Goal: Transaction & Acquisition: Purchase product/service

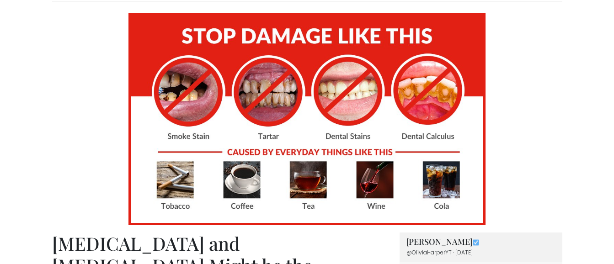
scroll to position [191, 0]
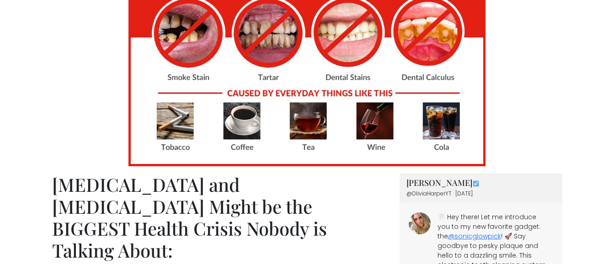
drag, startPoint x: 609, startPoint y: 27, endPoint x: 605, endPoint y: 37, distance: 10.9
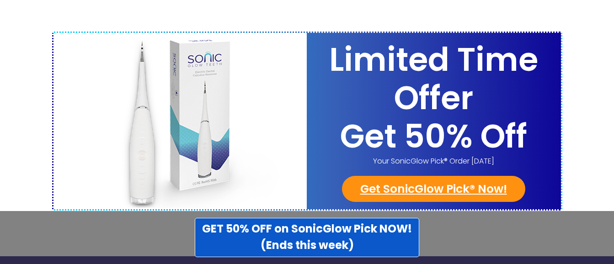
scroll to position [3580, 0]
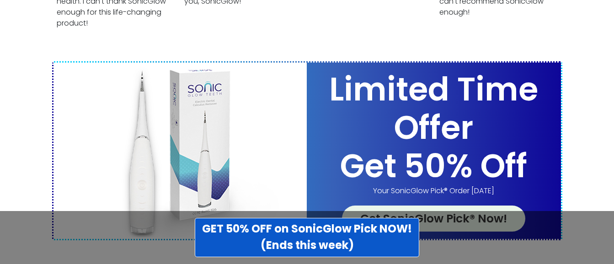
click at [471, 206] on link "Get SonicGlow Pick® Now!" at bounding box center [433, 219] width 183 height 27
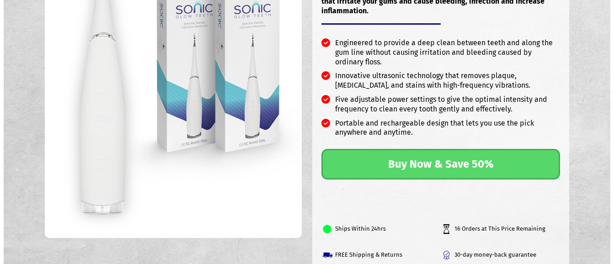
scroll to position [127, 0]
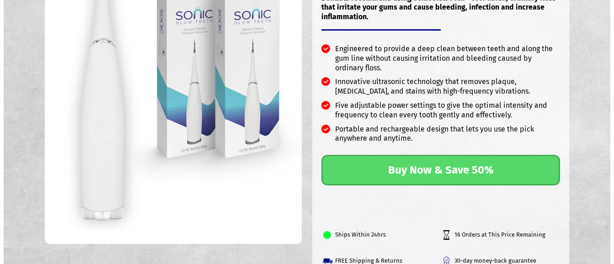
click at [454, 167] on link "Buy Now & Save 50%" at bounding box center [440, 170] width 239 height 31
